Goal: Task Accomplishment & Management: Use online tool/utility

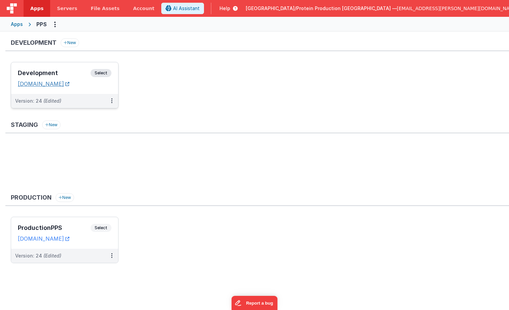
click at [68, 85] on link "[DOMAIN_NAME]" at bounding box center [43, 83] width 51 height 7
click at [64, 84] on link "[DOMAIN_NAME]" at bounding box center [43, 83] width 51 height 7
click at [397, 6] on span "[GEOGRAPHIC_DATA]/Protein Production [GEOGRAPHIC_DATA] —" at bounding box center [321, 8] width 151 height 7
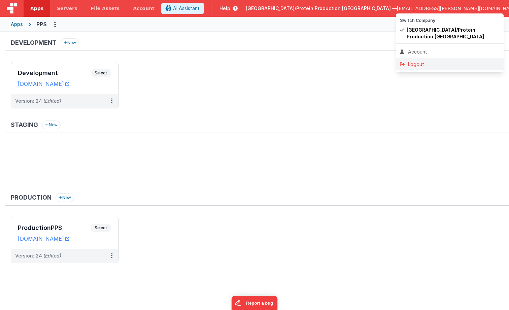
click at [420, 64] on div "Logout" at bounding box center [450, 64] width 100 height 7
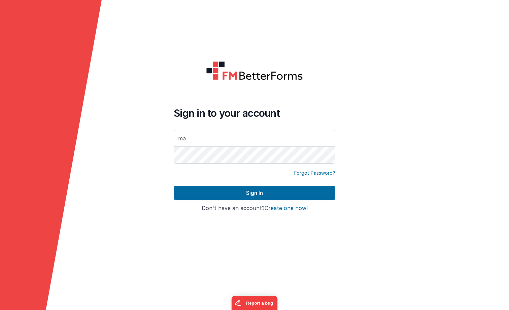
type input "m"
click at [0, 310] on com-1password-button at bounding box center [0, 310] width 0 height 0
type input "[EMAIL_ADDRESS][PERSON_NAME][DOMAIN_NAME]"
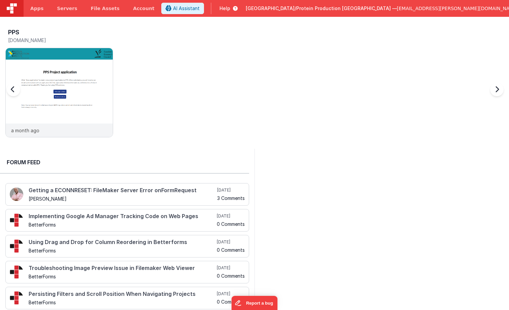
click at [213, 72] on div "PPS testpps.fmbetterforms.com a month ago" at bounding box center [256, 84] width 503 height 117
click at [60, 81] on img at bounding box center [59, 101] width 107 height 107
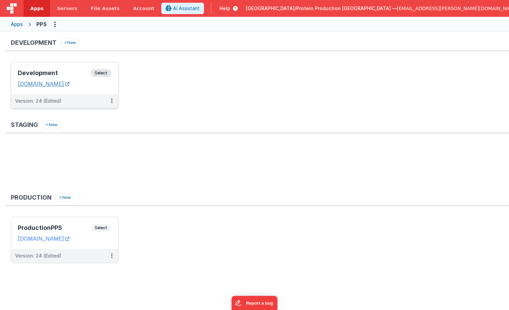
click at [63, 84] on link "[DOMAIN_NAME]" at bounding box center [43, 83] width 51 height 7
click at [99, 72] on span "Select" at bounding box center [101, 73] width 21 height 8
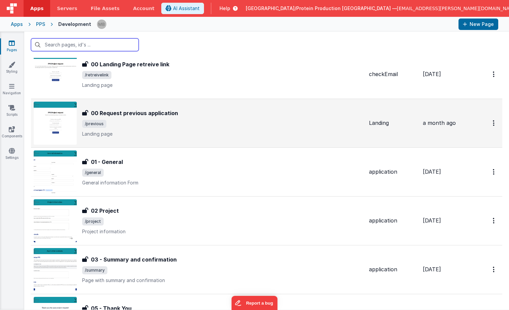
scroll to position [70, 0]
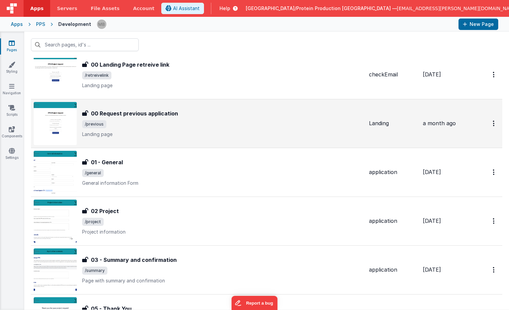
click at [152, 115] on h3 "00 Request previous application" at bounding box center [134, 113] width 87 height 8
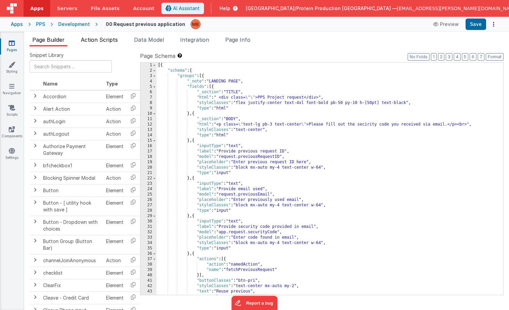
click at [105, 42] on span "Action Scripts" at bounding box center [99, 39] width 37 height 7
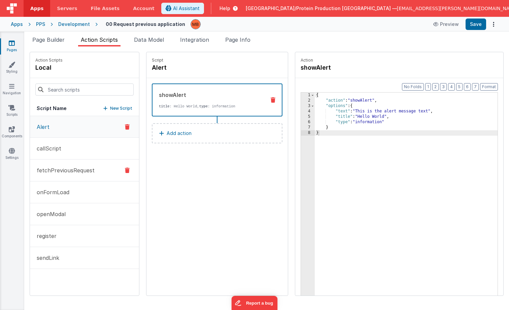
click at [84, 172] on p "fetchPreviousRequest" at bounding box center [64, 170] width 62 height 8
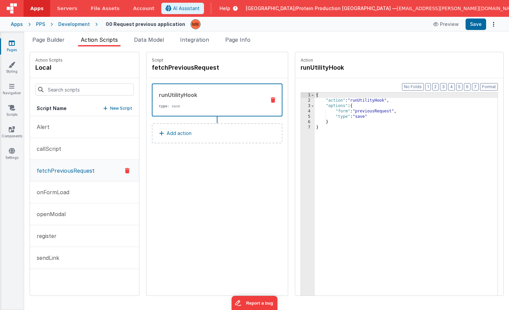
click at [12, 44] on icon at bounding box center [12, 43] width 6 height 7
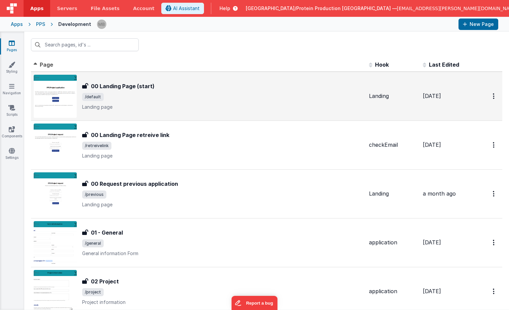
click at [147, 92] on div "00 Landing Page (start) 00 Landing Page (start) /default Landing page" at bounding box center [222, 96] width 281 height 28
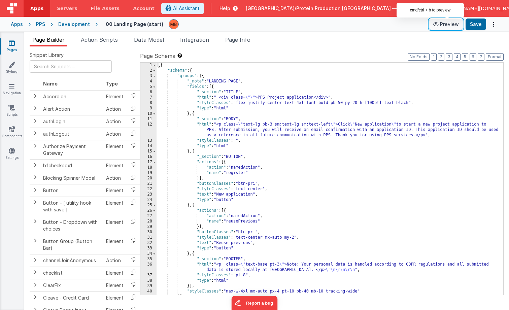
click at [448, 24] on button "Preview" at bounding box center [446, 24] width 34 height 11
click at [15, 45] on link "Pages" at bounding box center [12, 46] width 24 height 13
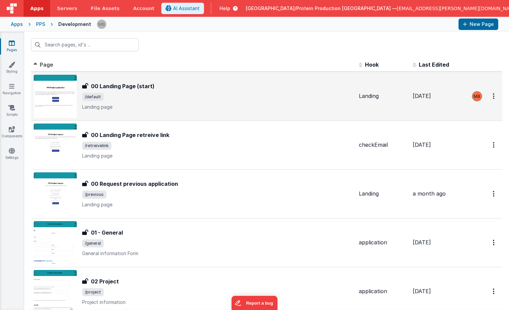
click at [177, 91] on div "00 Landing Page (start) 00 Landing Page (start) /default Landing page" at bounding box center [217, 96] width 271 height 28
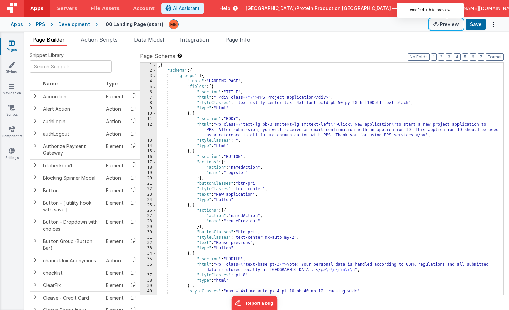
click at [449, 24] on button "Preview" at bounding box center [446, 24] width 34 height 11
click at [16, 43] on link "Pages" at bounding box center [12, 46] width 24 height 13
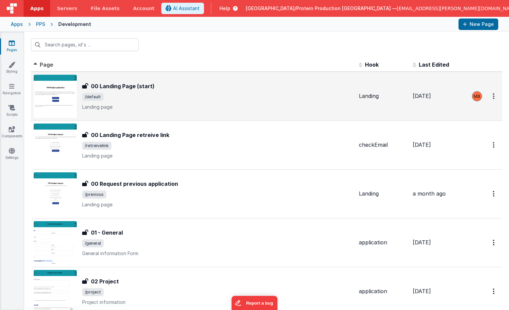
click at [185, 102] on div "00 Landing Page (start) 00 Landing Page (start) /default Landing page" at bounding box center [217, 96] width 271 height 28
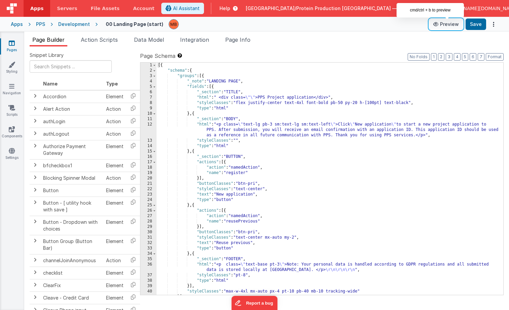
click at [445, 22] on button "Preview" at bounding box center [446, 24] width 34 height 11
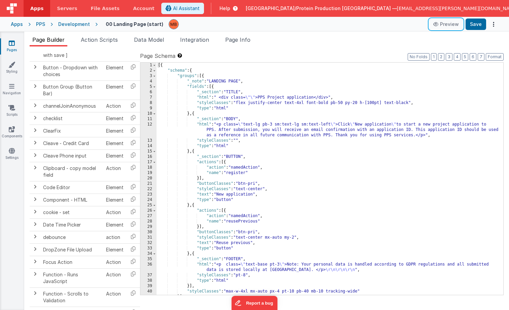
scroll to position [156, 0]
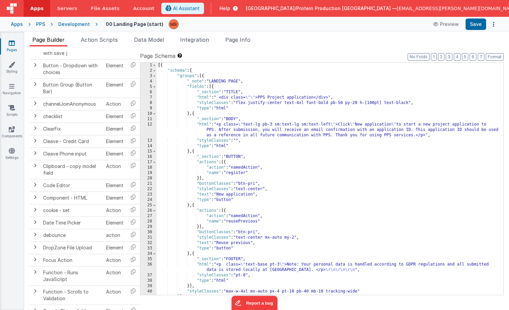
click at [11, 44] on icon at bounding box center [12, 43] width 6 height 7
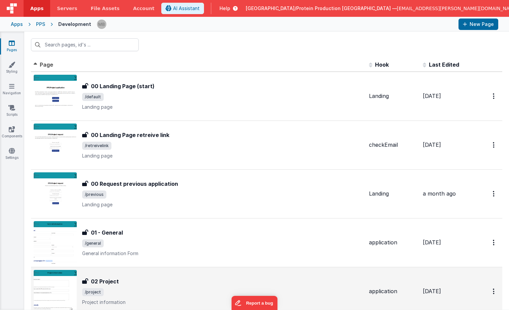
click at [152, 278] on div "02 Project" at bounding box center [222, 281] width 281 height 8
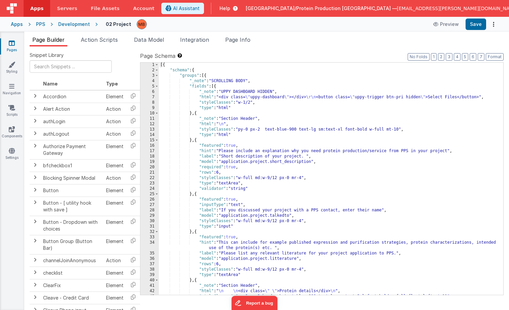
scroll to position [1, 0]
click at [379, 92] on div "[{ "schema" : { "groups" : [{ "_note" : "SCROLLING BODY" , "fields" : [{ "_note…" at bounding box center [331, 183] width 344 height 243
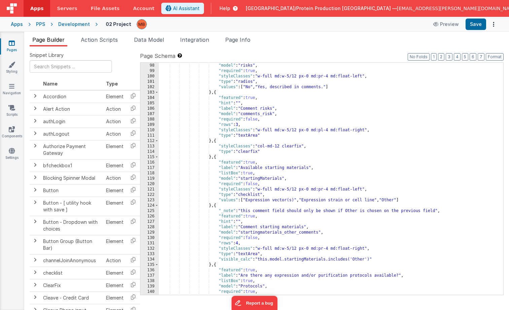
scroll to position [533, 0]
click at [100, 40] on span "Action Scripts" at bounding box center [99, 39] width 37 height 7
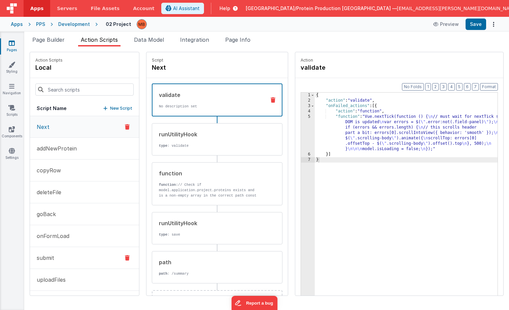
click at [53, 257] on p "submit" at bounding box center [44, 258] width 22 height 8
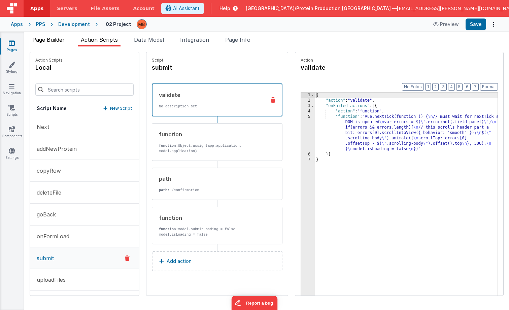
click at [55, 38] on span "Page Builder" at bounding box center [48, 39] width 32 height 7
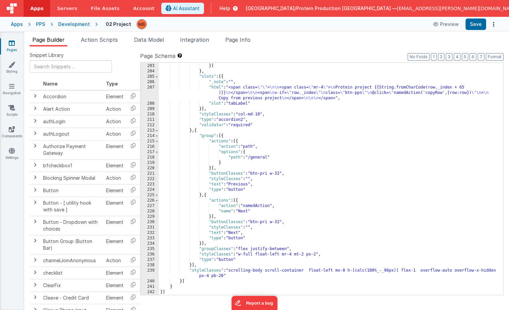
scroll to position [1157, 0]
click at [109, 40] on span "Action Scripts" at bounding box center [99, 39] width 37 height 7
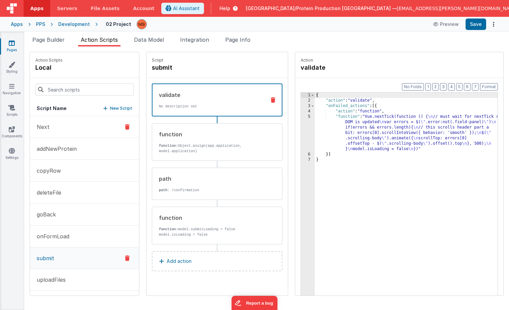
click at [52, 132] on button "Next" at bounding box center [84, 127] width 109 height 22
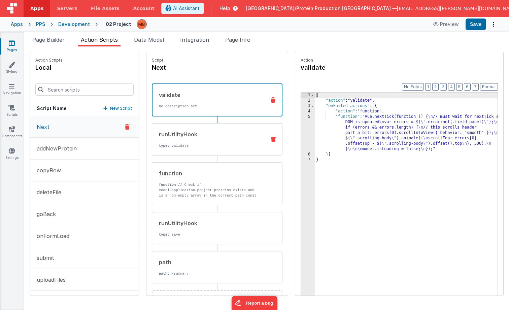
click at [199, 145] on p "type : validate" at bounding box center [210, 145] width 102 height 5
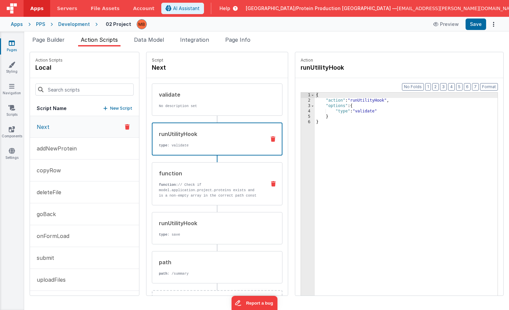
click at [202, 191] on p "function: // Check if model.application.project.proteins exists and is a non-em…" at bounding box center [210, 195] width 102 height 27
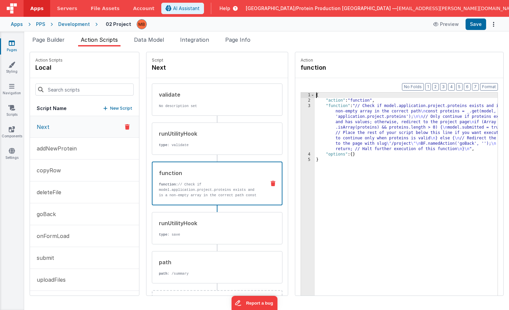
click at [301, 106] on div "3" at bounding box center [308, 127] width 14 height 48
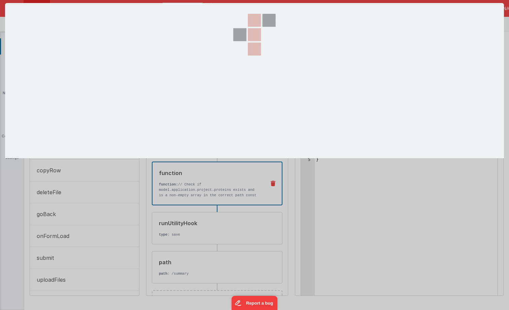
click at [291, 106] on section at bounding box center [254, 80] width 499 height 155
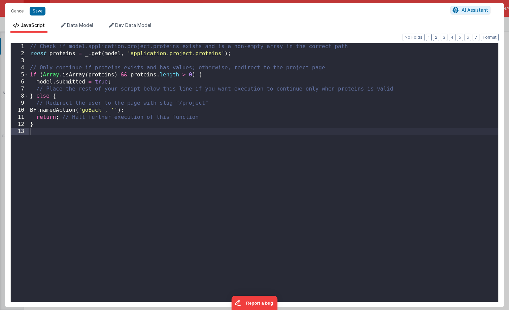
click at [16, 11] on button "Cancel" at bounding box center [18, 10] width 20 height 9
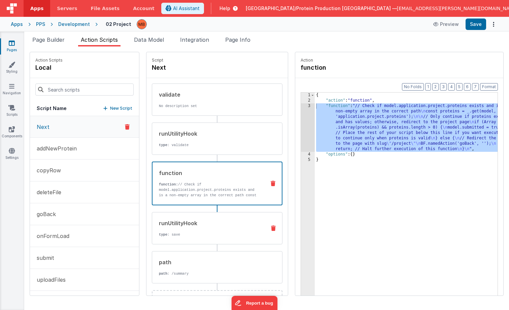
click at [180, 232] on p "type : save" at bounding box center [210, 234] width 102 height 5
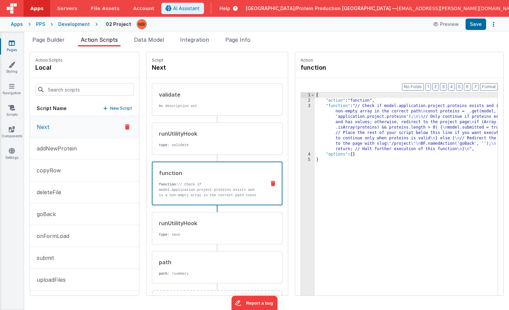
click at [190, 185] on p "function: // Check if model.application.project.proteins exists and is a non-em…" at bounding box center [209, 195] width 101 height 27
click at [301, 105] on div "3" at bounding box center [308, 127] width 14 height 48
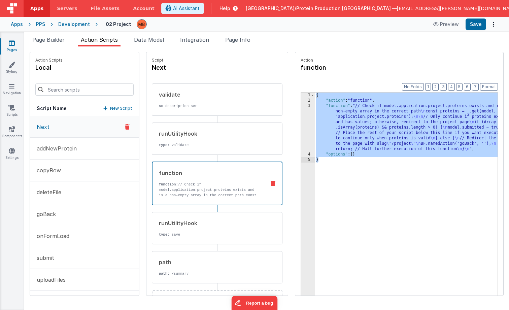
click at [315, 106] on div "{ "action" : "function" , "function" : "// Check if model.application.project.p…" at bounding box center [415, 210] width 200 height 235
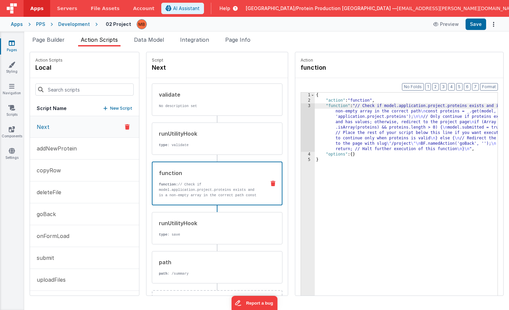
click at [301, 107] on div "3" at bounding box center [308, 127] width 14 height 48
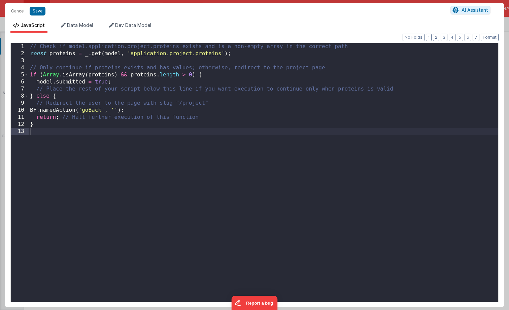
click at [292, 107] on div "Cancel Save AI Assistant JavaScript Data Model Dev Data Model Format 7 6 5 4 3 …" at bounding box center [254, 155] width 509 height 310
click at [19, 13] on button "Cancel" at bounding box center [18, 10] width 20 height 9
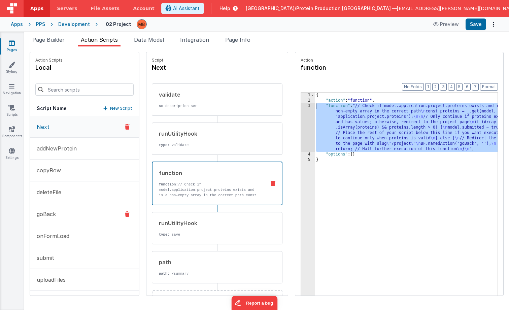
click at [71, 211] on button "goBack" at bounding box center [84, 214] width 109 height 22
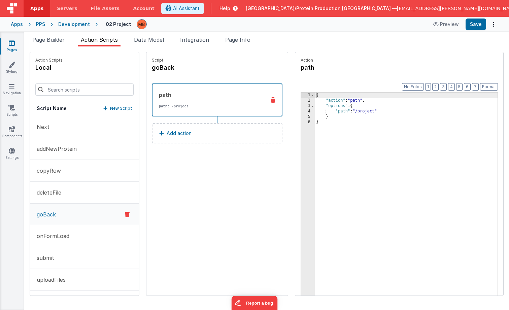
click at [298, 40] on ul "Page Builder Action Scripts Data Model Integration Page Info" at bounding box center [266, 41] width 485 height 11
click at [10, 43] on icon at bounding box center [12, 43] width 6 height 7
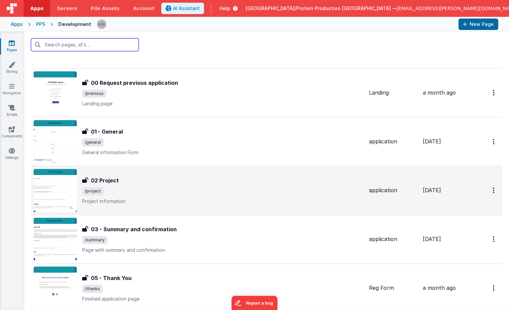
scroll to position [103, 0]
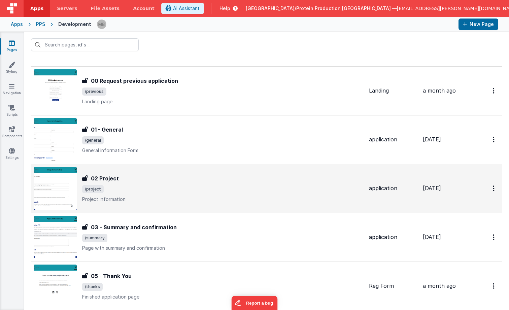
click at [159, 201] on p "Project information" at bounding box center [222, 199] width 281 height 7
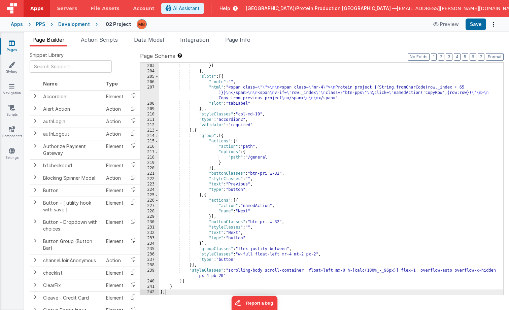
scroll to position [1157, 0]
click at [161, 39] on span "Data Model" at bounding box center [149, 39] width 30 height 7
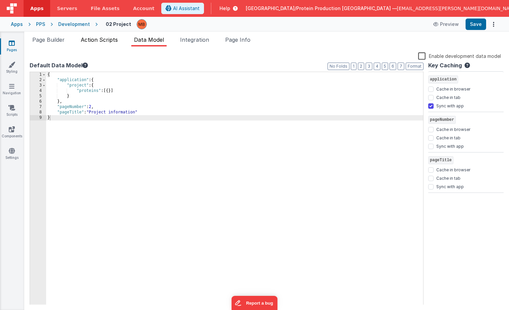
click at [103, 40] on span "Action Scripts" at bounding box center [99, 39] width 37 height 7
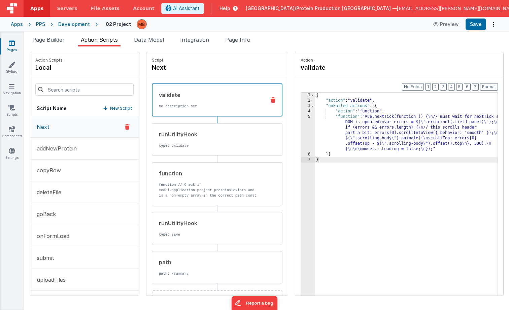
click at [63, 130] on button "Next" at bounding box center [84, 127] width 109 height 22
click at [301, 117] on div "5" at bounding box center [308, 133] width 14 height 38
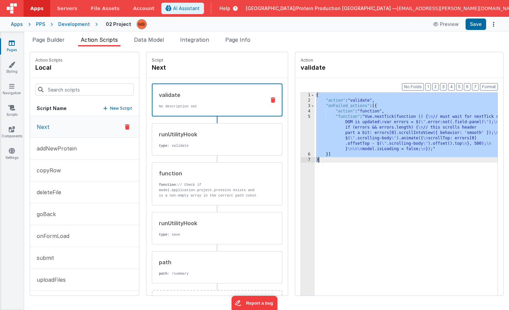
click at [301, 117] on div "5" at bounding box center [308, 133] width 14 height 38
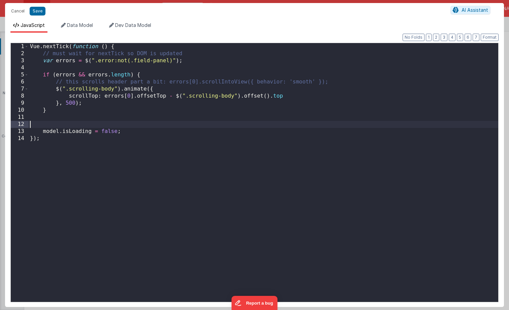
click at [292, 117] on div "Vue . nextTick ( function ( ) { // must wait for nextTick so DOM is updated var…" at bounding box center [263, 179] width 469 height 273
drag, startPoint x: 19, startPoint y: 10, endPoint x: 31, endPoint y: 25, distance: 18.6
click at [19, 10] on button "Cancel" at bounding box center [18, 10] width 20 height 9
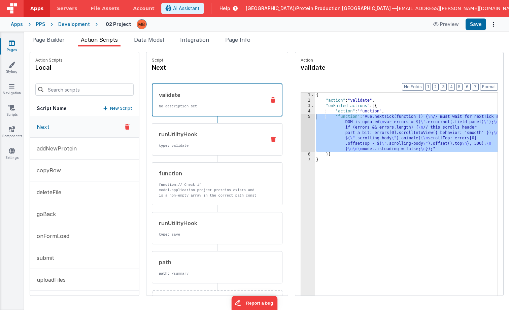
click at [182, 134] on div "runUtilityHook" at bounding box center [210, 134] width 102 height 8
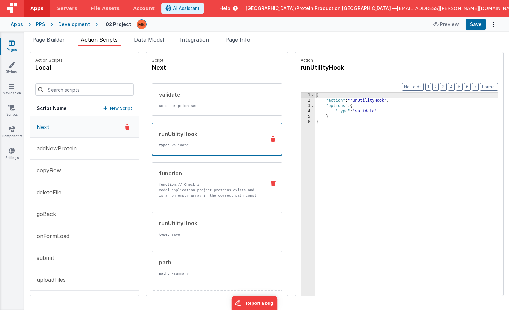
click at [199, 179] on div "function function: // Check if model.application.project.proteins exists and is…" at bounding box center [206, 183] width 108 height 29
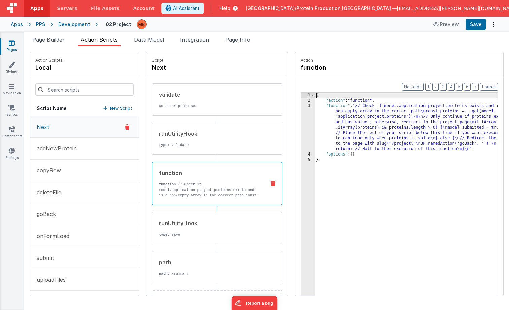
click at [301, 106] on div "3" at bounding box center [308, 127] width 14 height 48
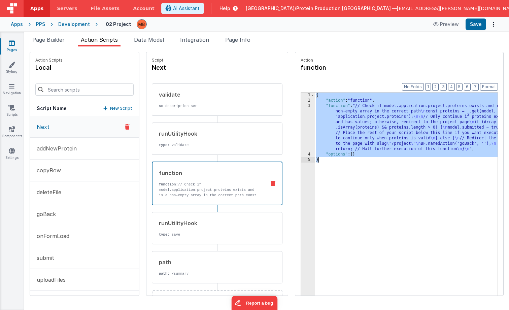
click at [301, 106] on div "3" at bounding box center [308, 127] width 14 height 48
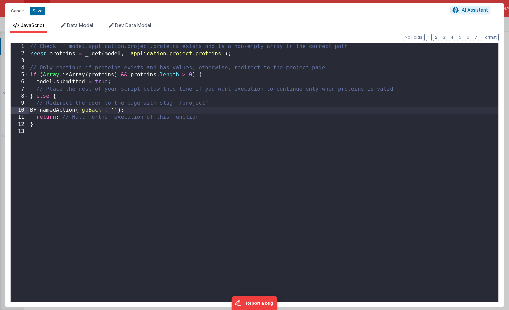
click at [292, 106] on div "// Check if model.application.project.proteins exists and is a non-empty array …" at bounding box center [263, 179] width 469 height 273
click at [135, 26] on span "Dev Data Model" at bounding box center [133, 25] width 36 height 6
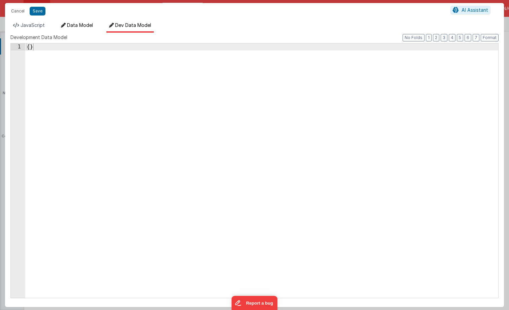
click at [91, 26] on span "Data Model" at bounding box center [80, 25] width 26 height 6
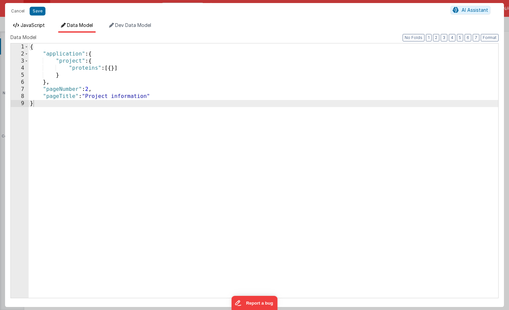
click at [34, 26] on span "JavaScript" at bounding box center [33, 25] width 24 height 6
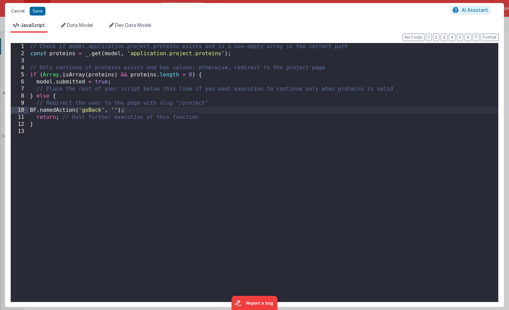
click at [16, 12] on button "Cancel" at bounding box center [18, 10] width 20 height 9
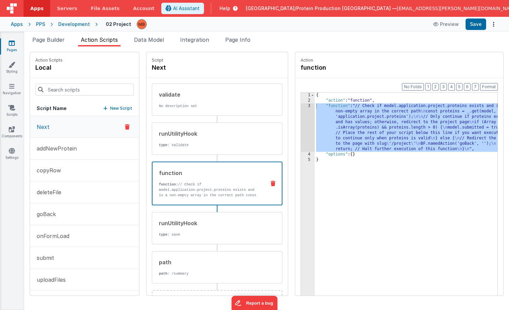
click at [13, 43] on icon at bounding box center [12, 43] width 6 height 7
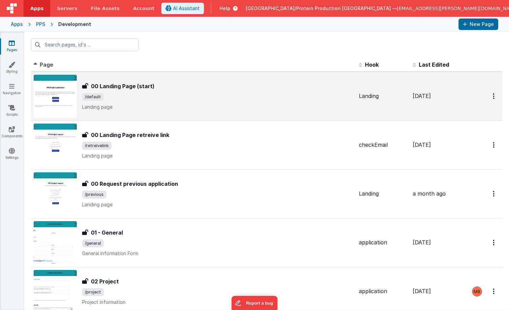
click at [135, 92] on div "00 Landing Page (start) 00 Landing Page (start) /default Landing page" at bounding box center [217, 96] width 271 height 28
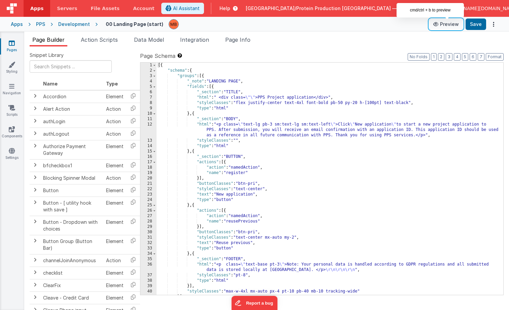
click at [447, 25] on button "Preview" at bounding box center [446, 24] width 34 height 11
click at [14, 48] on link "Pages" at bounding box center [12, 46] width 24 height 13
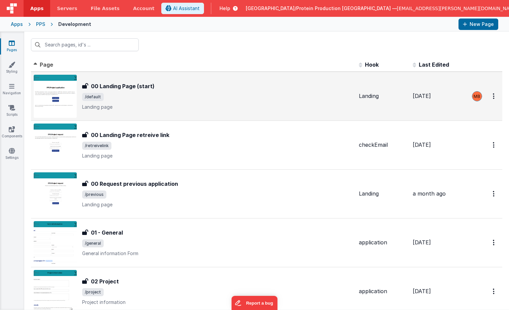
click at [127, 88] on h3 "00 Landing Page (start)" at bounding box center [123, 86] width 64 height 8
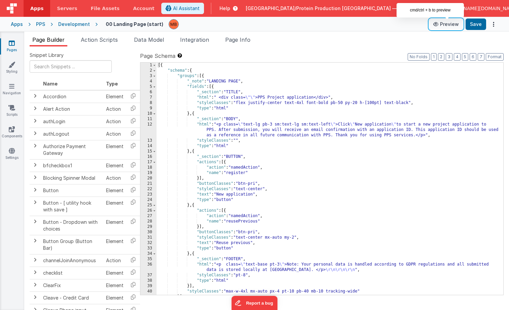
click at [454, 27] on button "Preview" at bounding box center [446, 24] width 34 height 11
click at [12, 46] on link "Pages" at bounding box center [12, 46] width 24 height 13
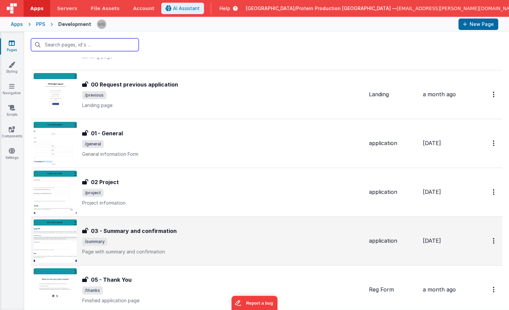
scroll to position [107, 0]
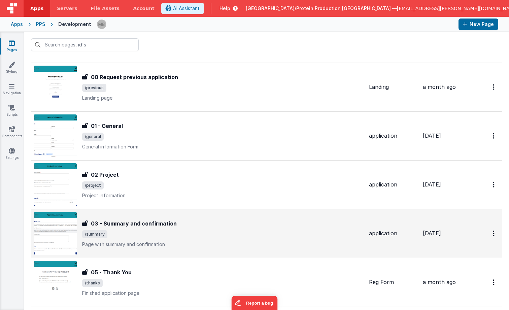
click at [179, 229] on div "03 - Summary and confirmation 03 - Summary and confirmation /summary Page with …" at bounding box center [222, 233] width 281 height 28
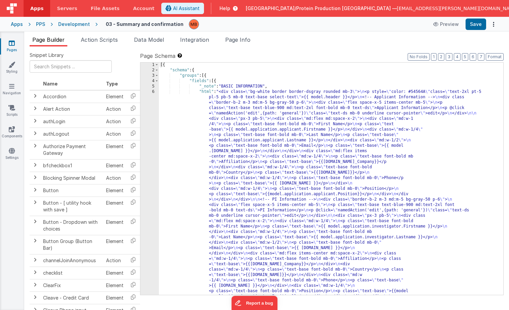
scroll to position [1, 0]
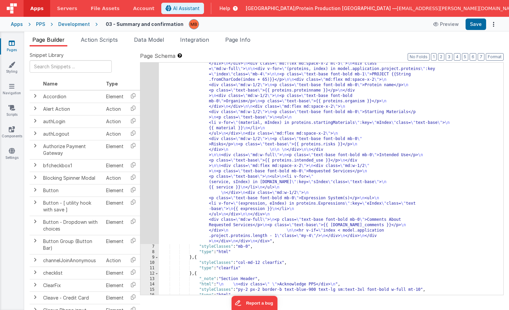
scroll to position [0, 0]
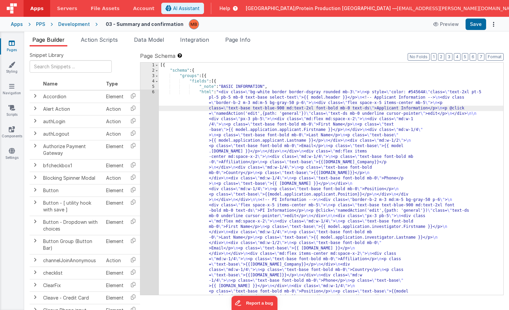
click at [153, 93] on div "6" at bounding box center [149, 302] width 19 height 425
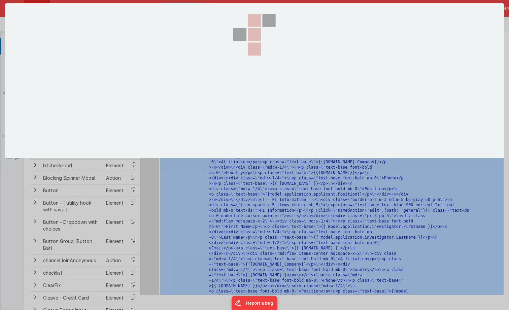
click at [153, 93] on section at bounding box center [254, 80] width 499 height 155
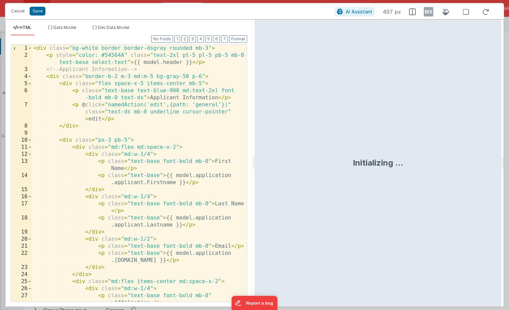
scroll to position [1, 0]
click at [187, 184] on div "< div class = "bg-white border border-dsgray rounded mb-3" > < p style = "color…" at bounding box center [139, 183] width 215 height 278
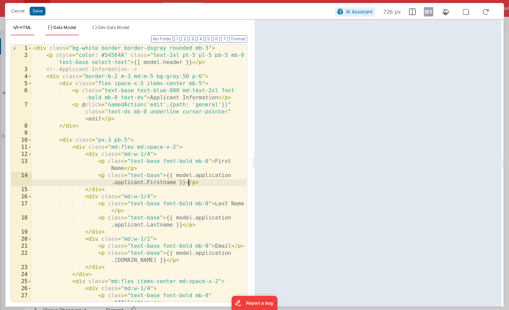
click at [58, 29] on span "Data Model" at bounding box center [65, 27] width 23 height 5
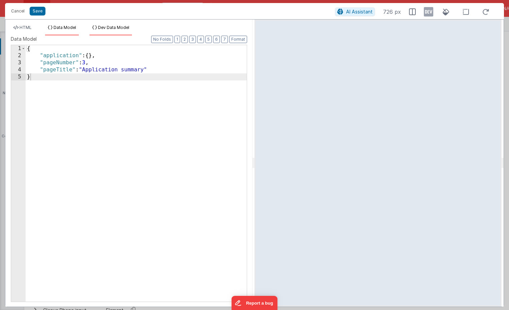
click at [96, 29] on icon at bounding box center [94, 28] width 5 height 4
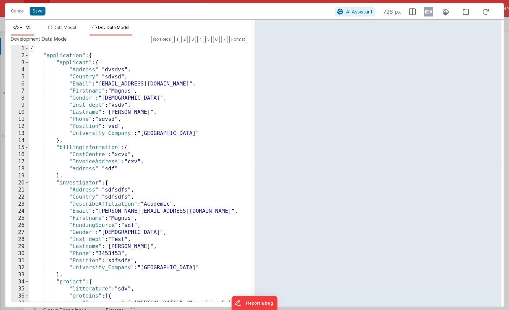
click at [25, 26] on span "HTML" at bounding box center [26, 27] width 12 height 5
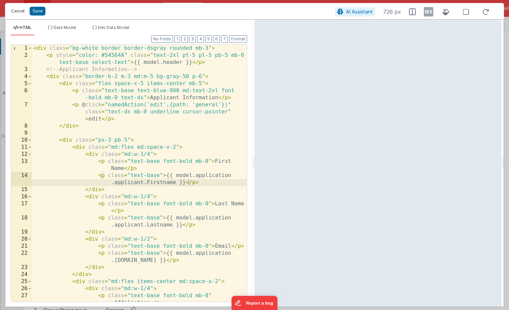
click at [14, 11] on button "Cancel" at bounding box center [18, 10] width 20 height 9
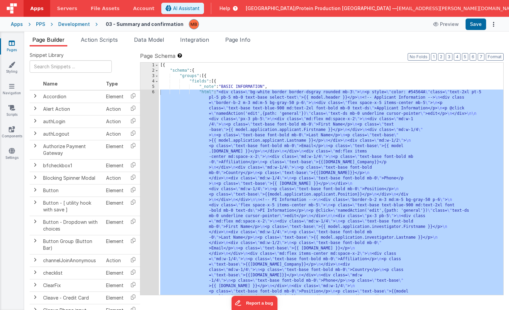
click at [17, 47] on link "Pages" at bounding box center [12, 46] width 24 height 13
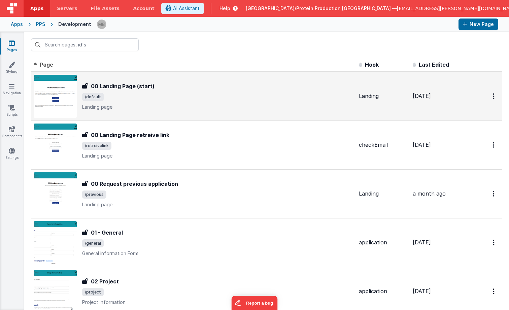
click at [151, 93] on span "/default" at bounding box center [217, 97] width 271 height 8
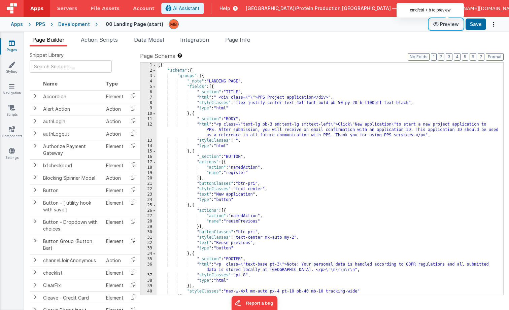
click at [449, 22] on button "Preview" at bounding box center [446, 24] width 34 height 11
